Goal: Task Accomplishment & Management: Manage account settings

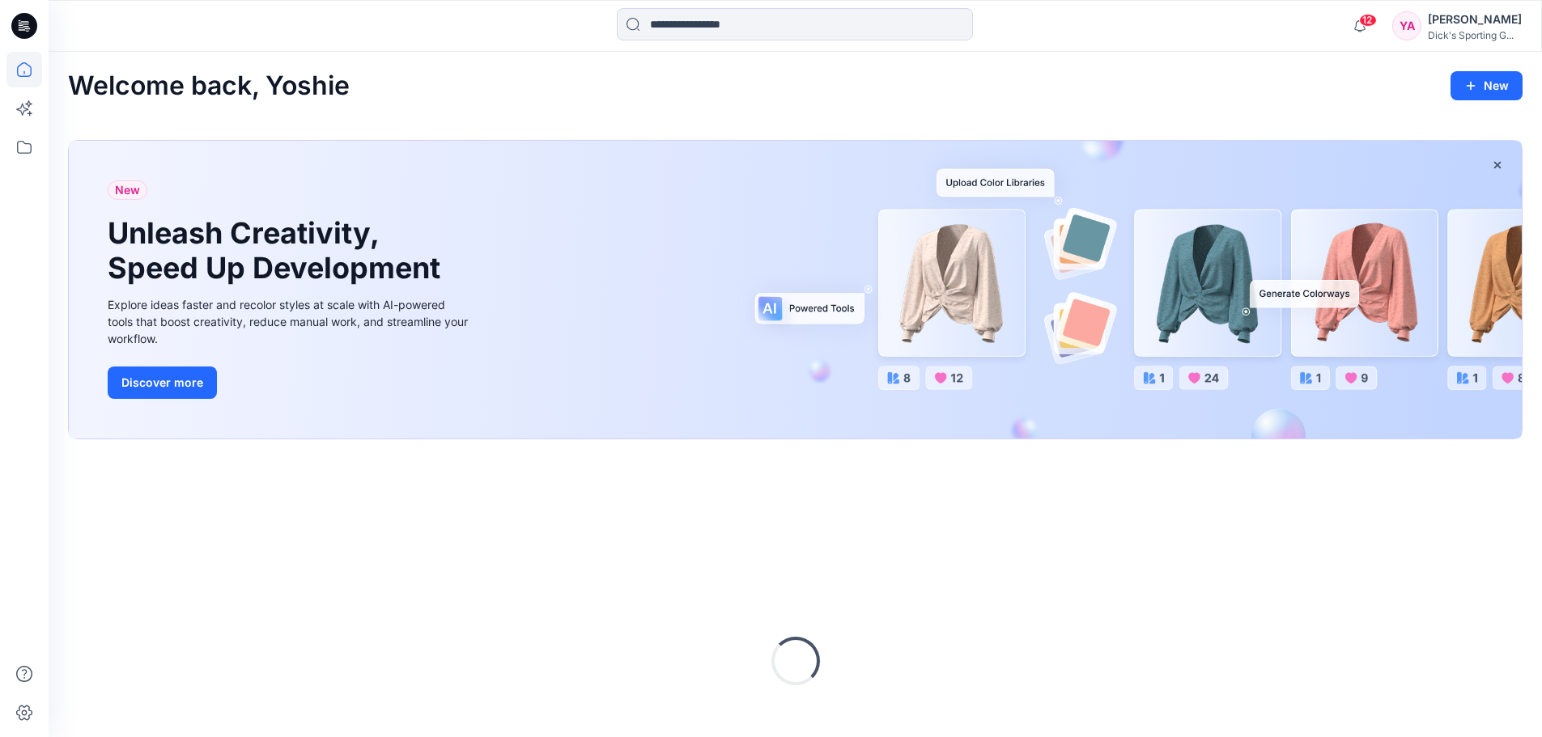
drag, startPoint x: 1216, startPoint y: 86, endPoint x: 1139, endPoint y: 65, distance: 78.9
click at [1216, 84] on div "Welcome back, Yoshie New" at bounding box center [795, 86] width 1454 height 30
click at [15, 150] on icon at bounding box center [24, 147] width 36 height 36
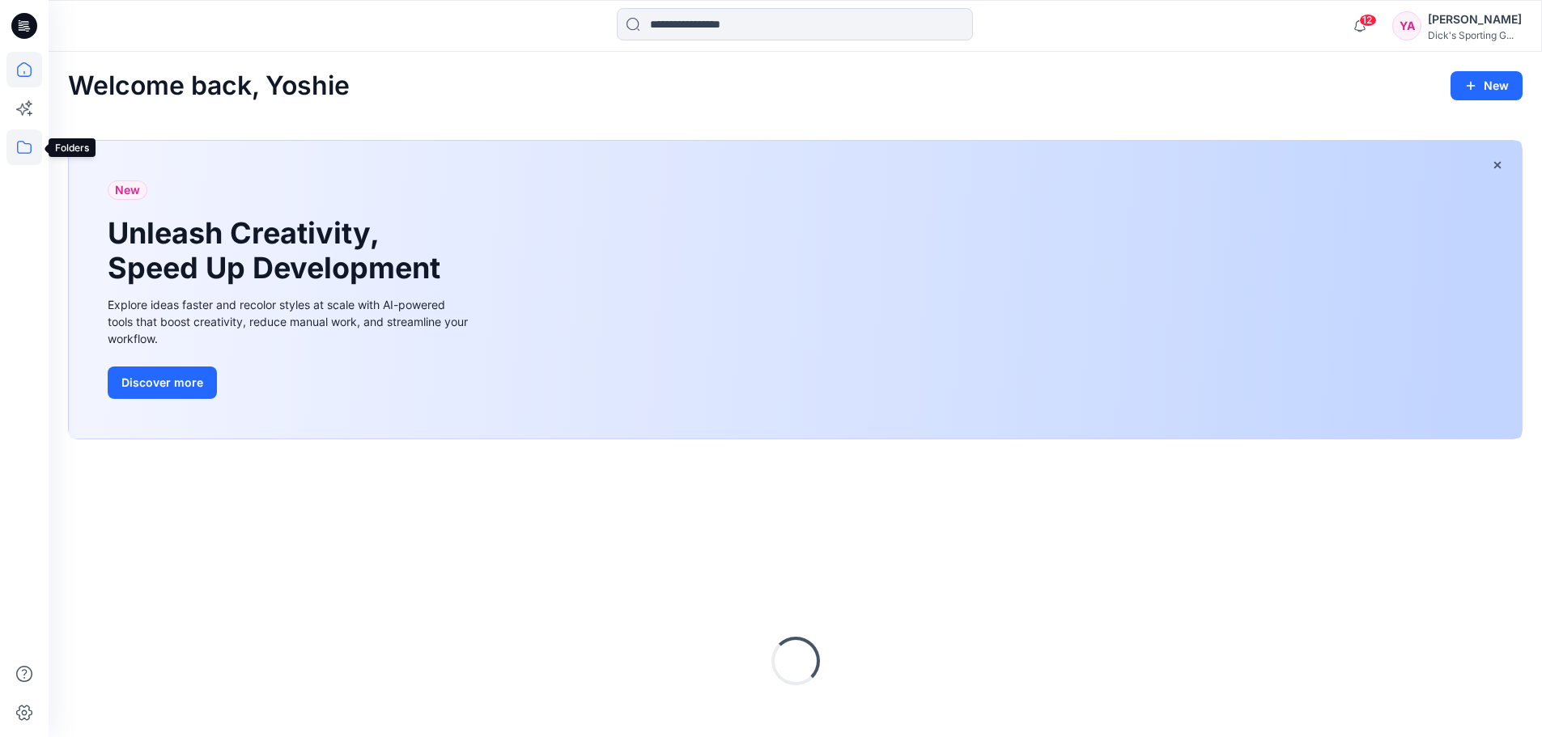
click at [24, 152] on icon at bounding box center [24, 147] width 36 height 36
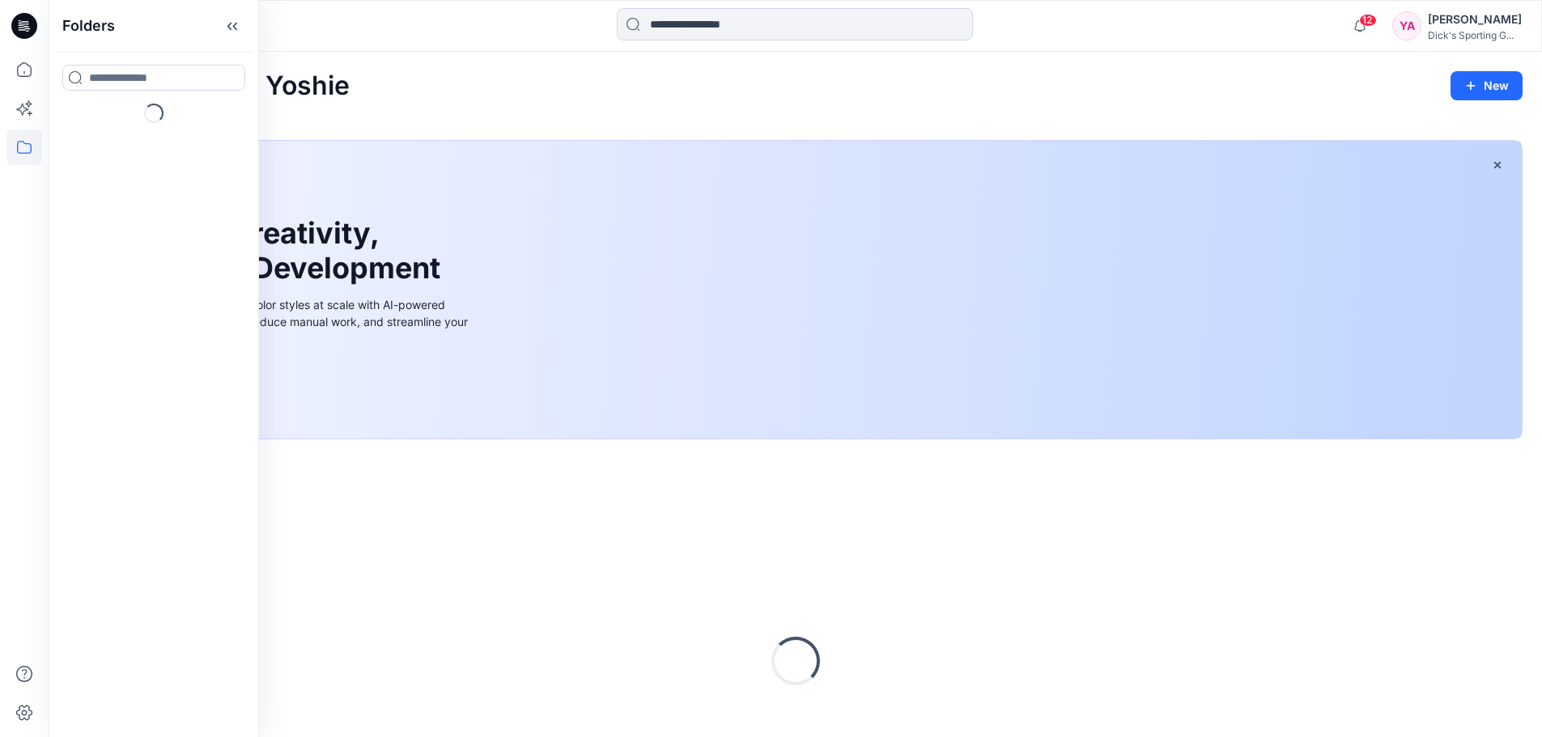
click at [1093, 9] on div at bounding box center [795, 26] width 746 height 36
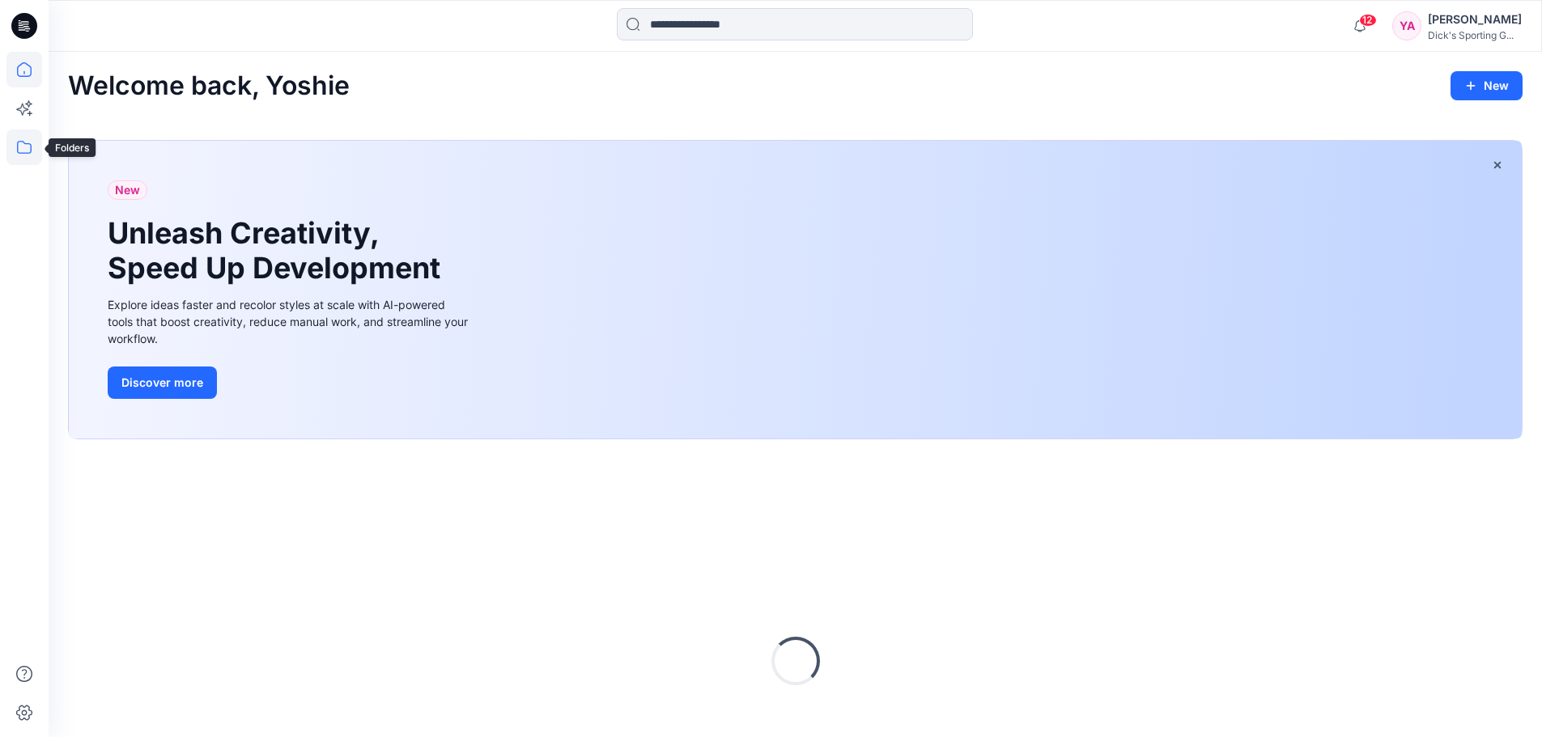
click at [26, 143] on icon at bounding box center [24, 147] width 36 height 36
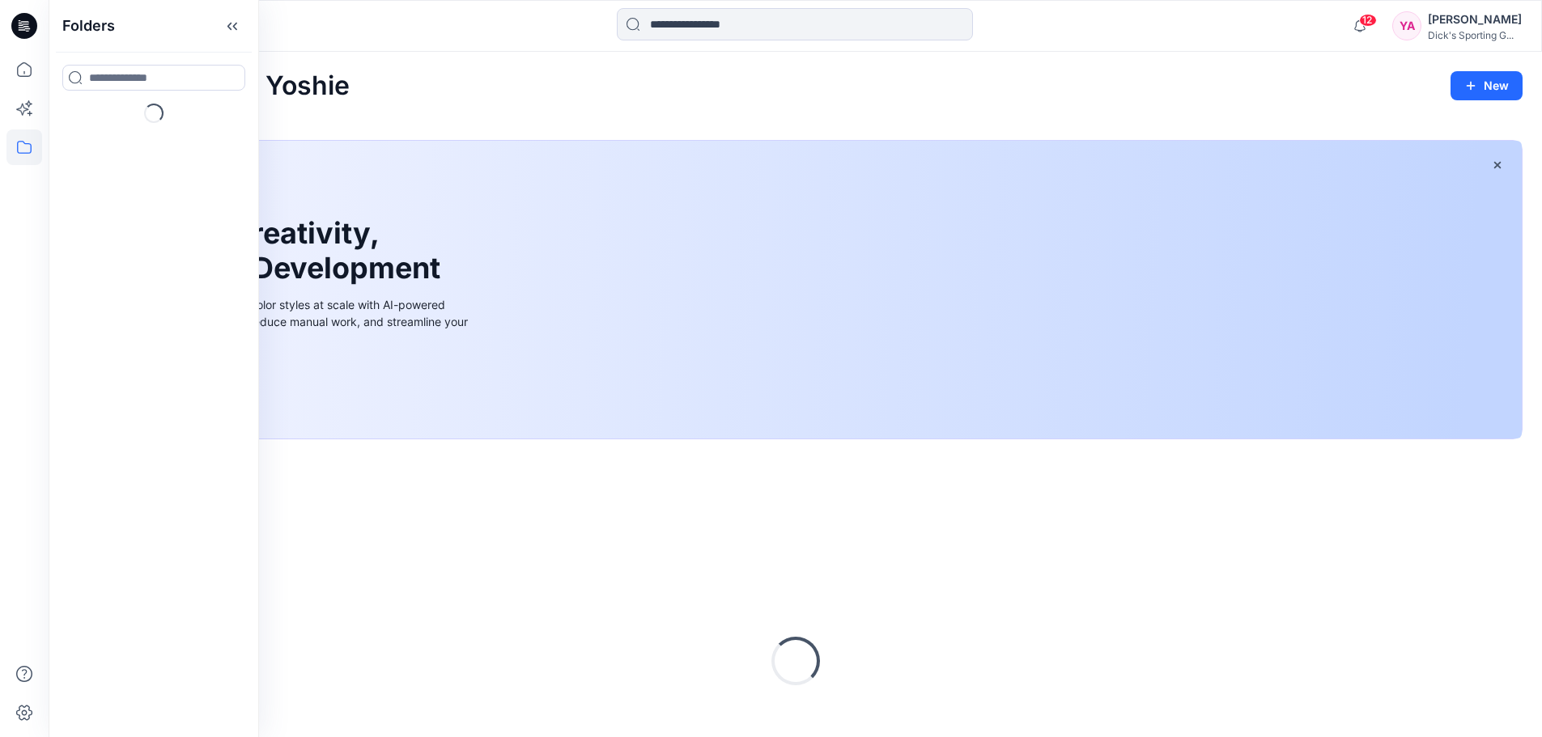
click at [732, 78] on div "Welcome back, Yoshie New" at bounding box center [795, 86] width 1454 height 30
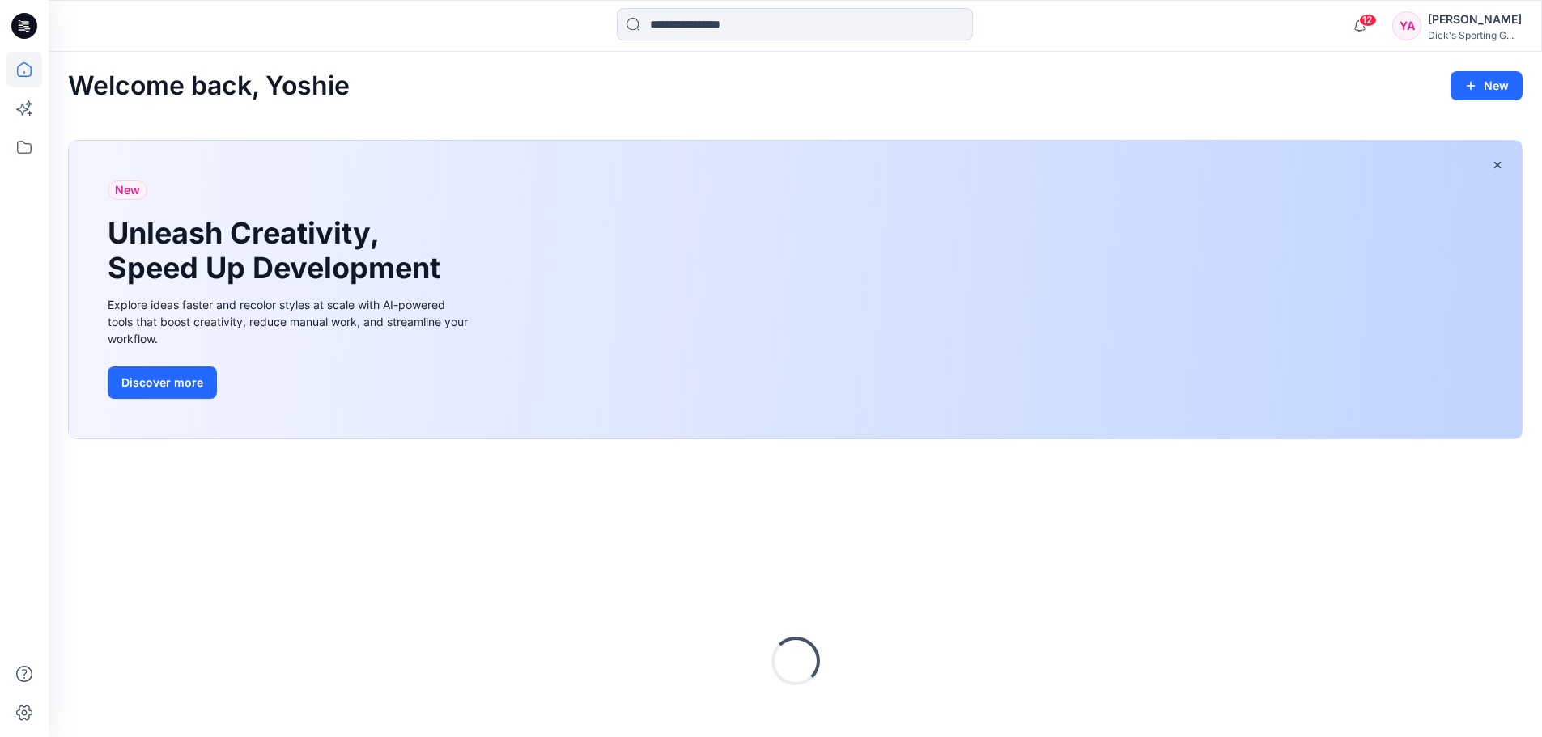
click at [1447, 26] on div "[PERSON_NAME]" at bounding box center [1475, 19] width 94 height 19
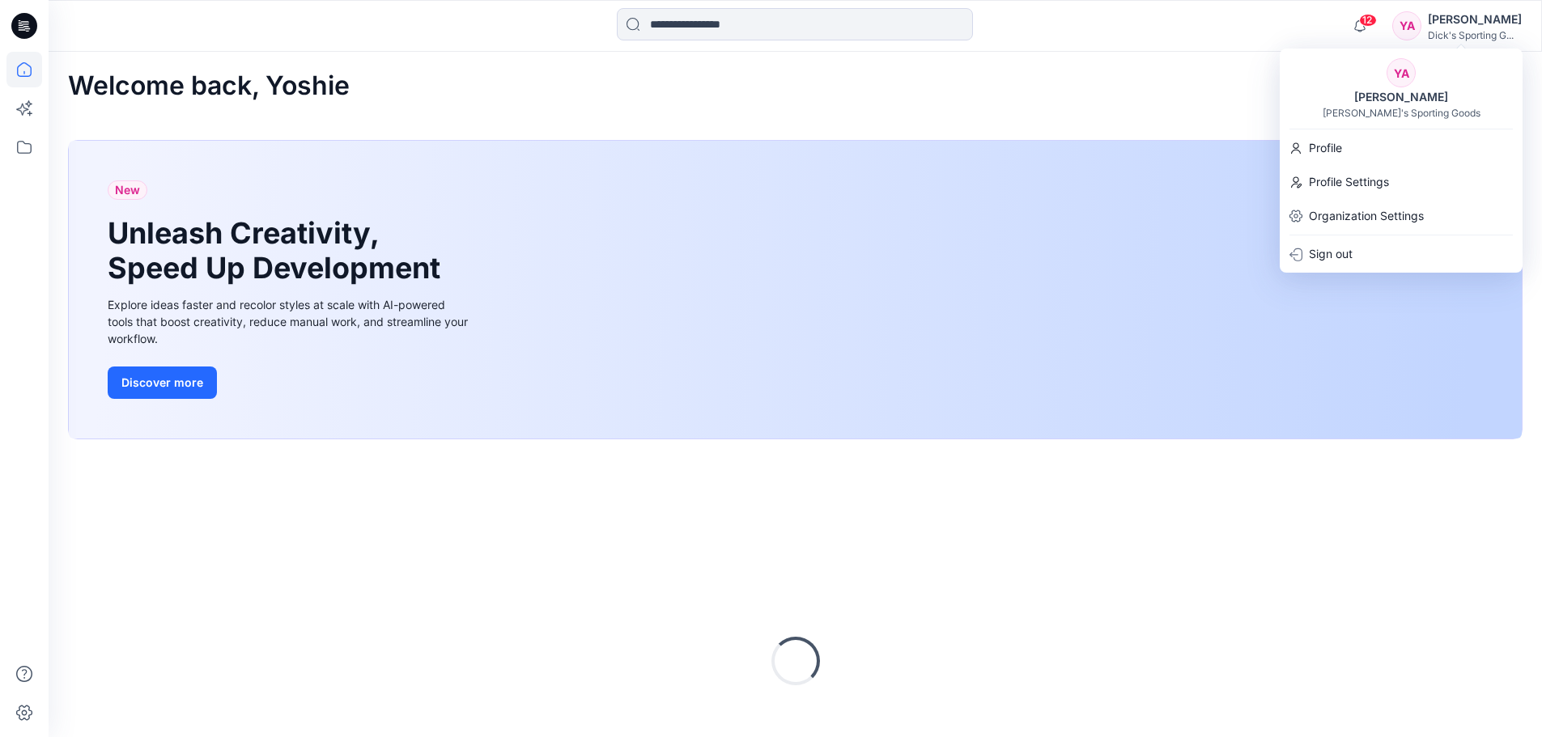
click at [1377, 111] on div "[PERSON_NAME]'s Sporting Goods" at bounding box center [1401, 113] width 158 height 12
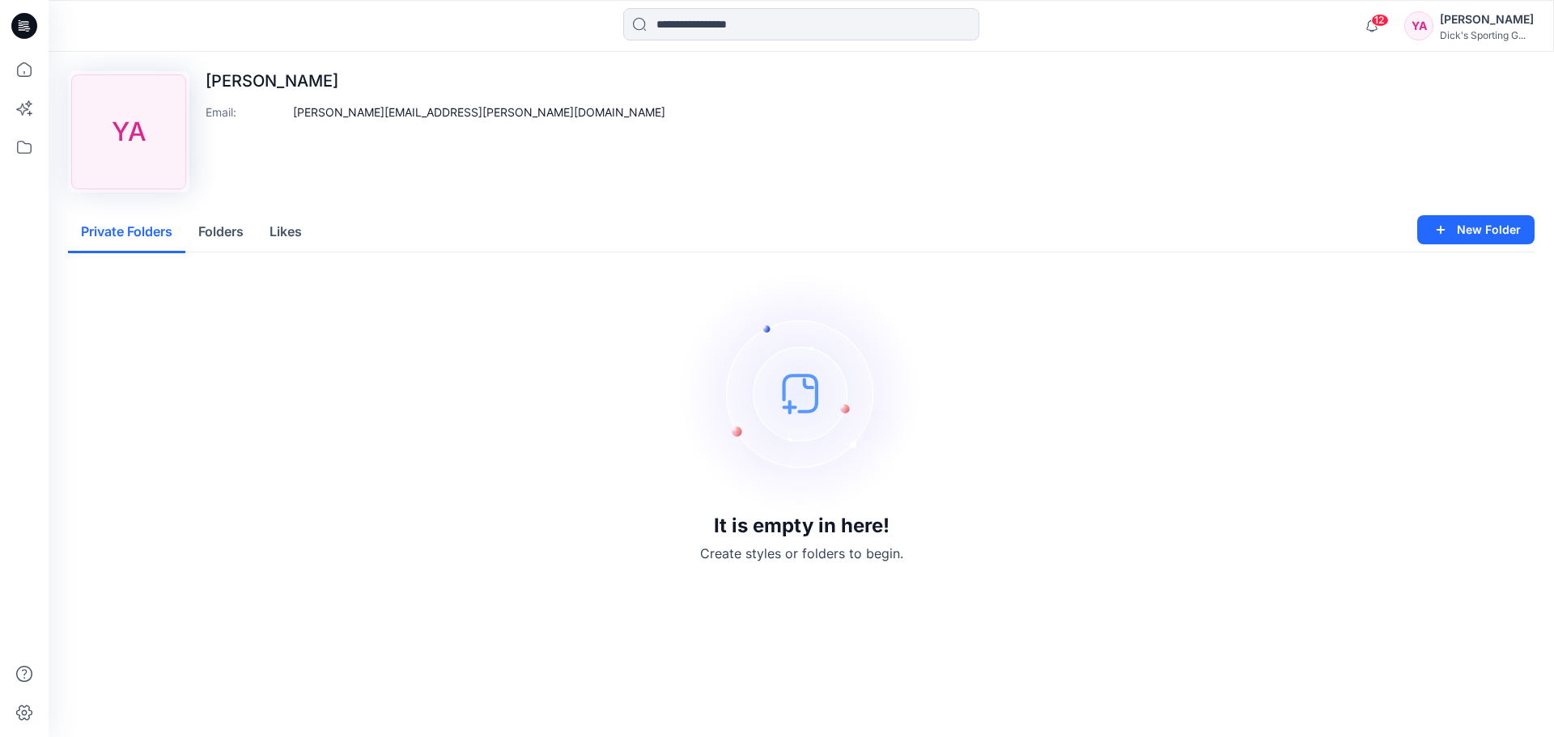
click at [1489, 20] on div "[PERSON_NAME]" at bounding box center [1487, 19] width 94 height 19
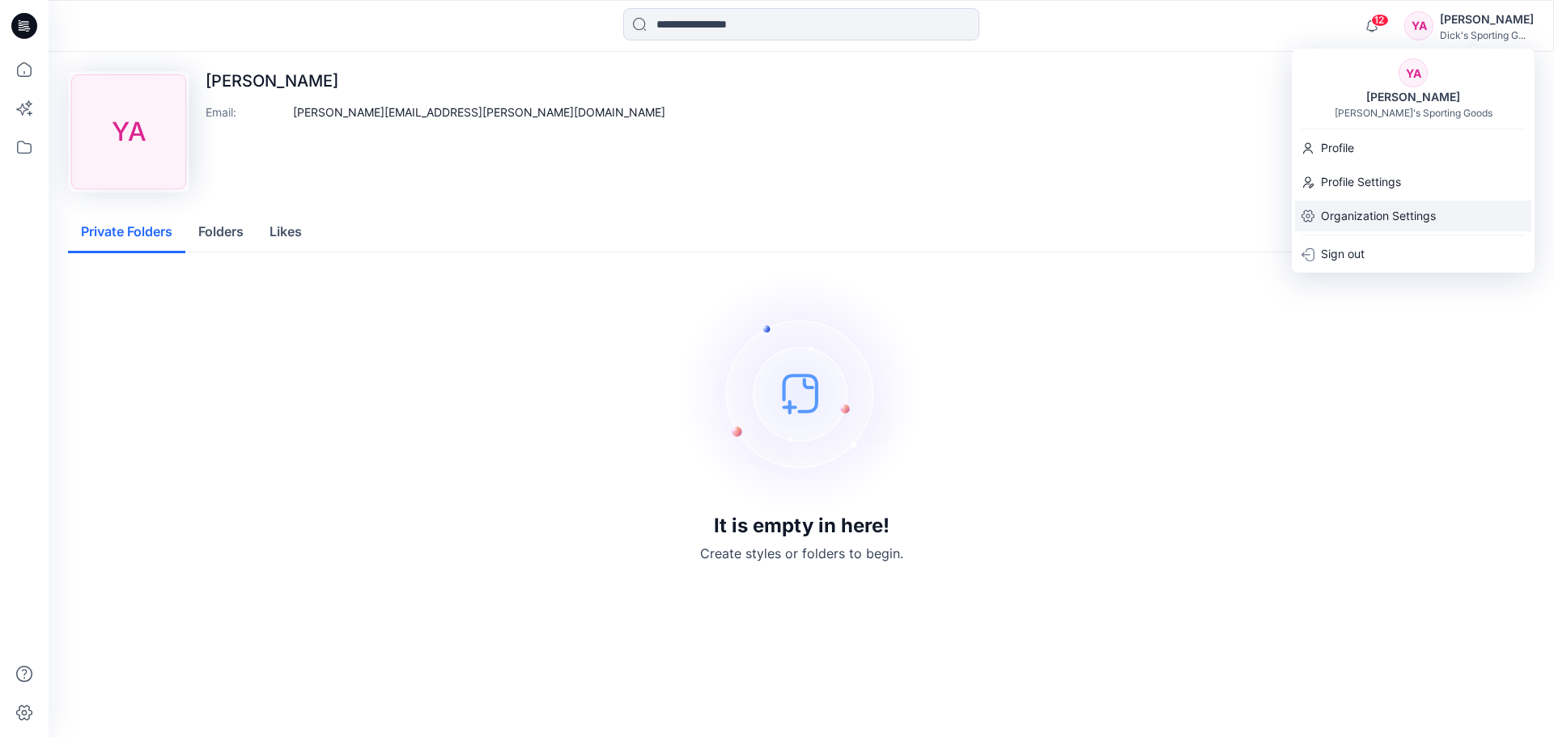
click at [1374, 213] on p "Organization Settings" at bounding box center [1378, 216] width 115 height 31
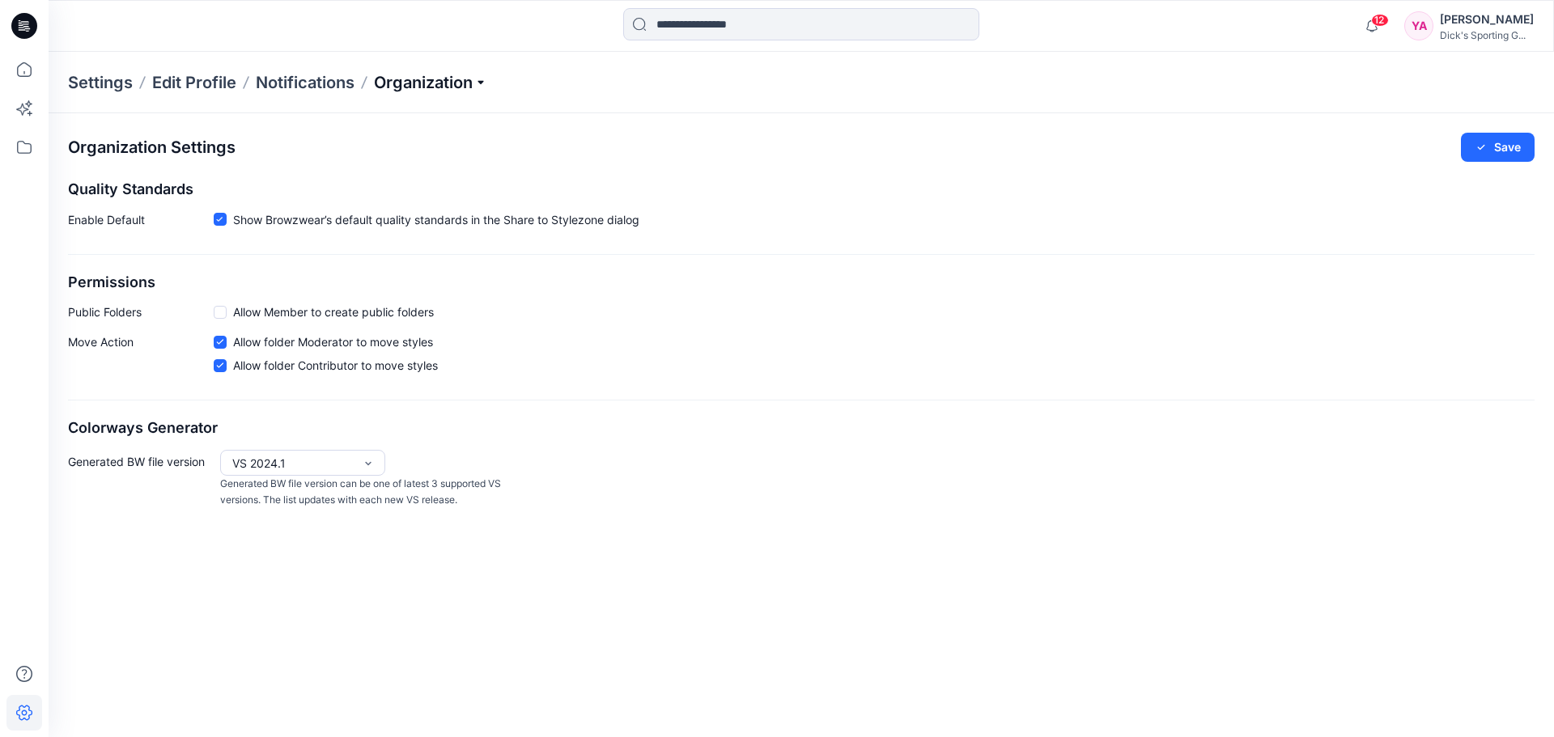
click at [424, 80] on p "Organization" at bounding box center [430, 82] width 113 height 23
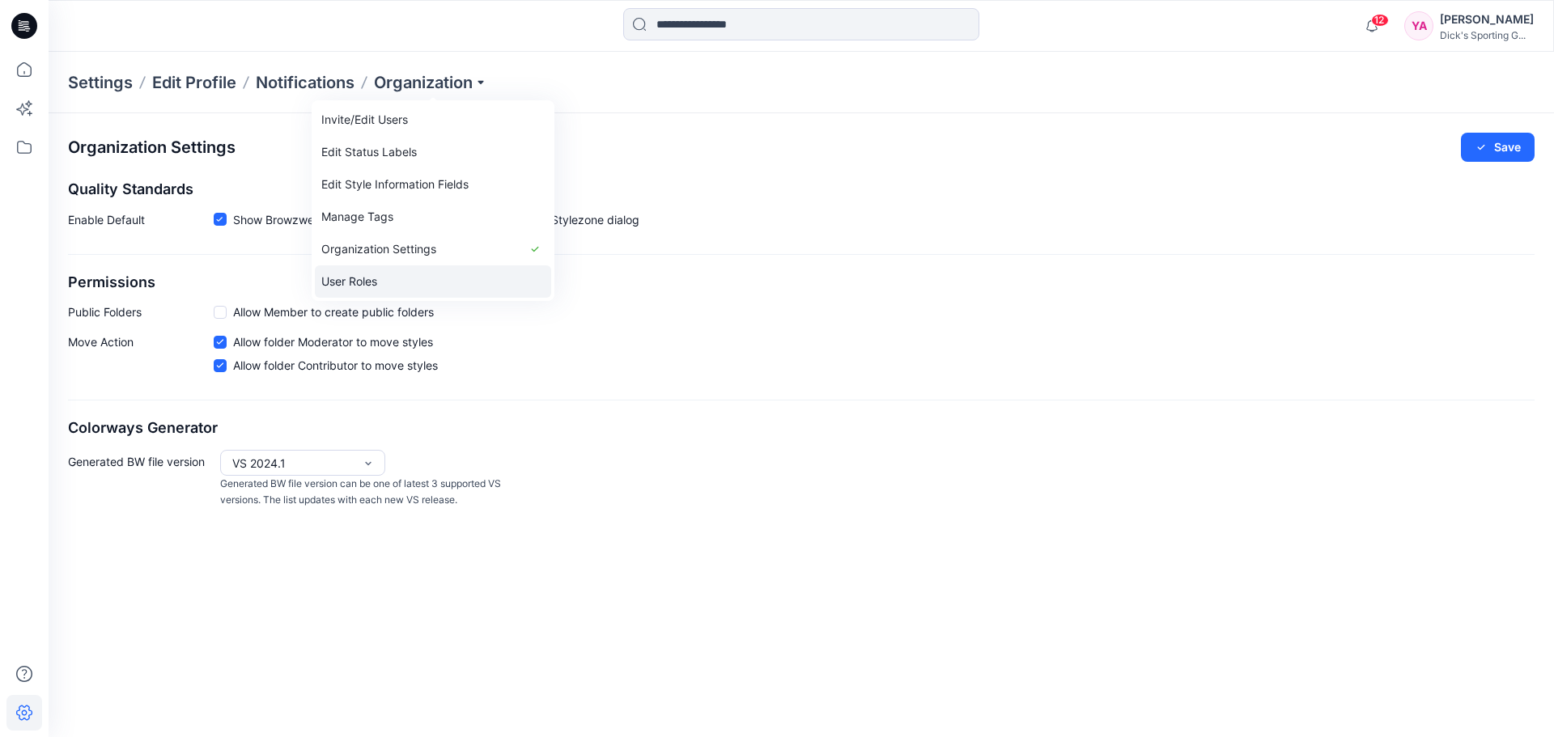
click at [369, 273] on link "User Roles" at bounding box center [433, 281] width 236 height 32
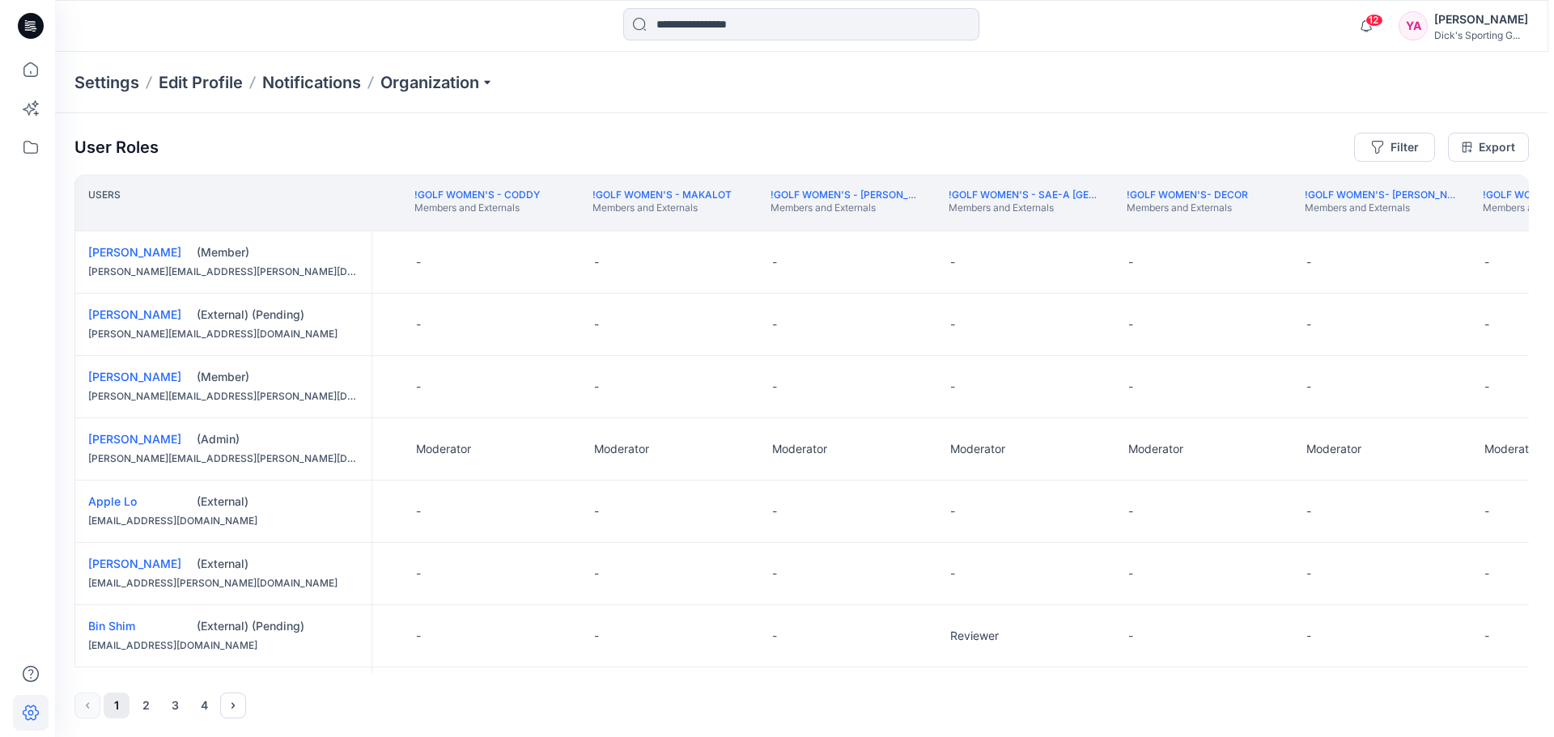
scroll to position [0, 6442]
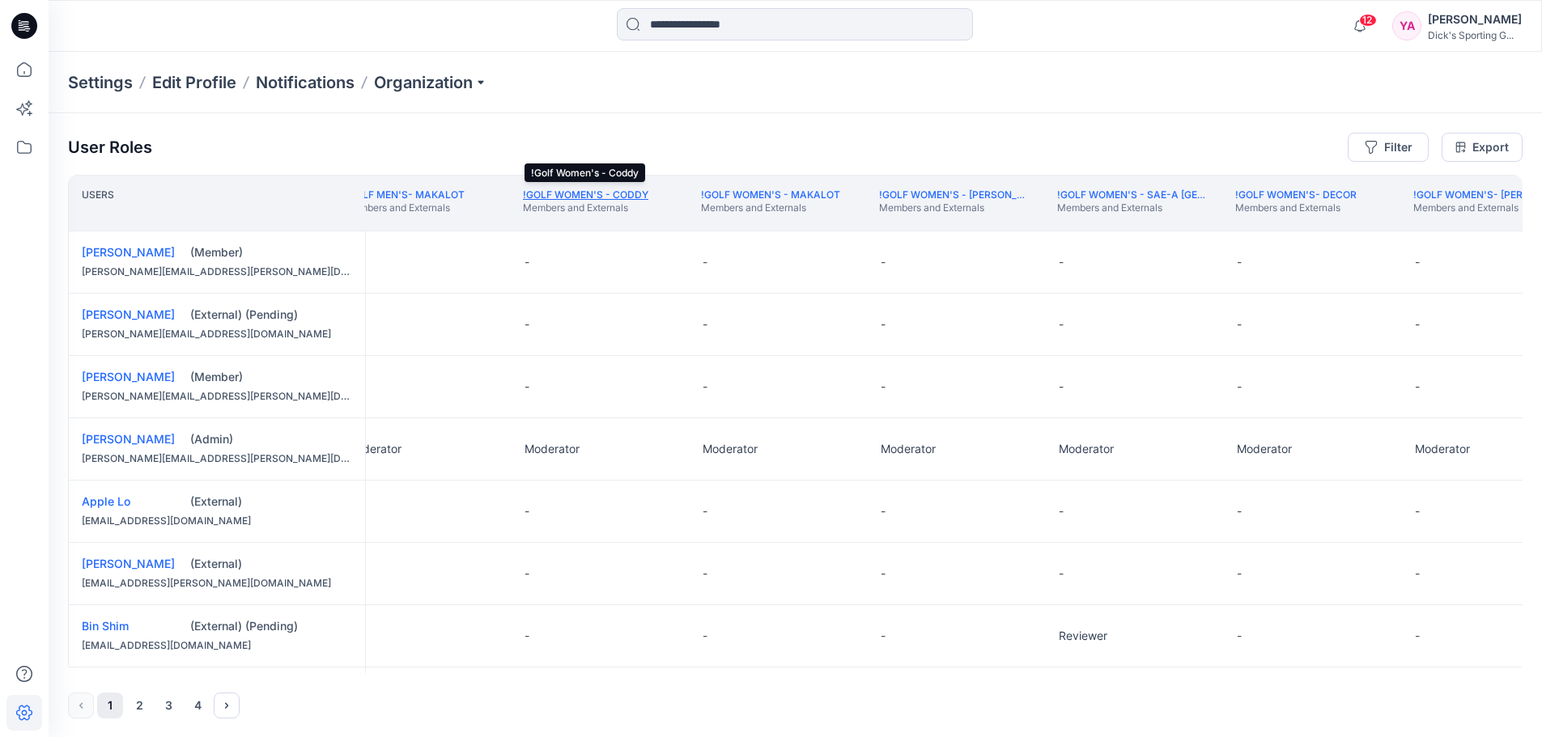
click at [605, 197] on link "!Golf Women's - Coddy" at bounding box center [585, 195] width 125 height 12
